Goal: Information Seeking & Learning: Learn about a topic

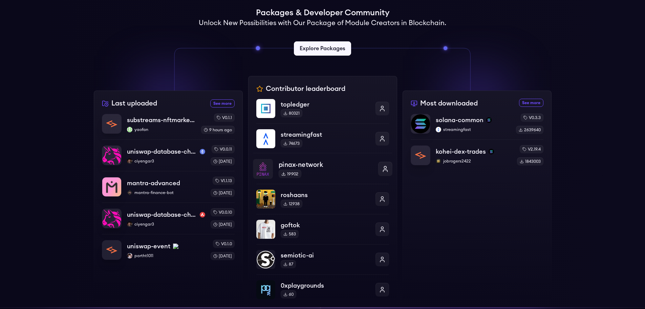
scroll to position [237, 0]
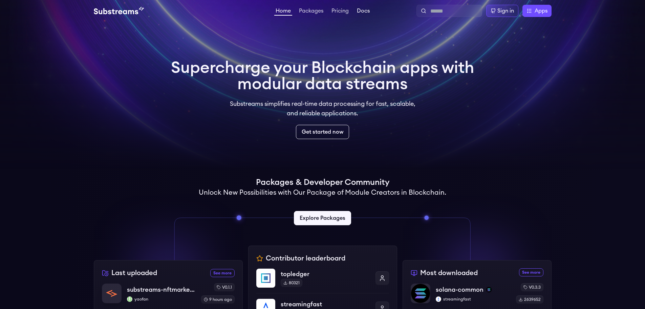
click at [363, 12] on link "Docs" at bounding box center [364, 11] width 16 height 7
click at [362, 13] on link "Docs" at bounding box center [364, 11] width 16 height 7
click at [334, 129] on link "Get started now" at bounding box center [323, 131] width 56 height 15
